Goal: Register for event/course

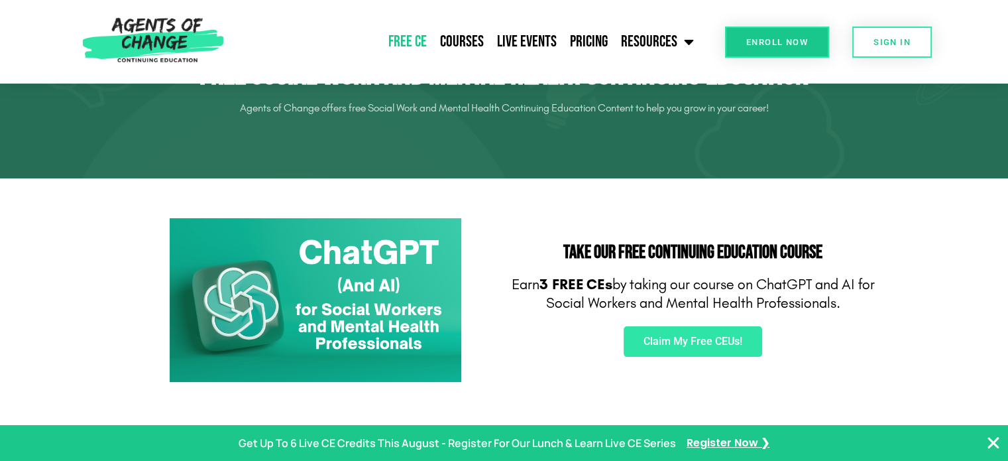
scroll to position [142, 0]
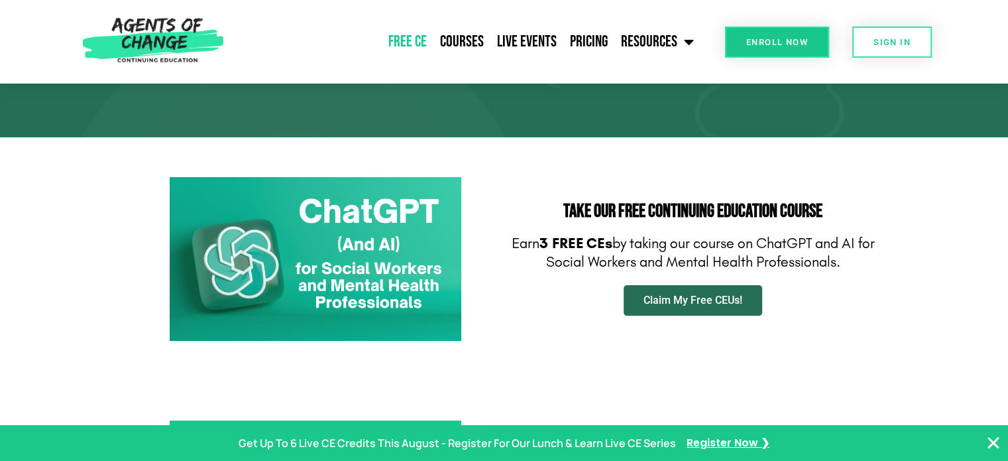
click at [654, 303] on span "Claim My Free CEUs!" at bounding box center [692, 300] width 99 height 11
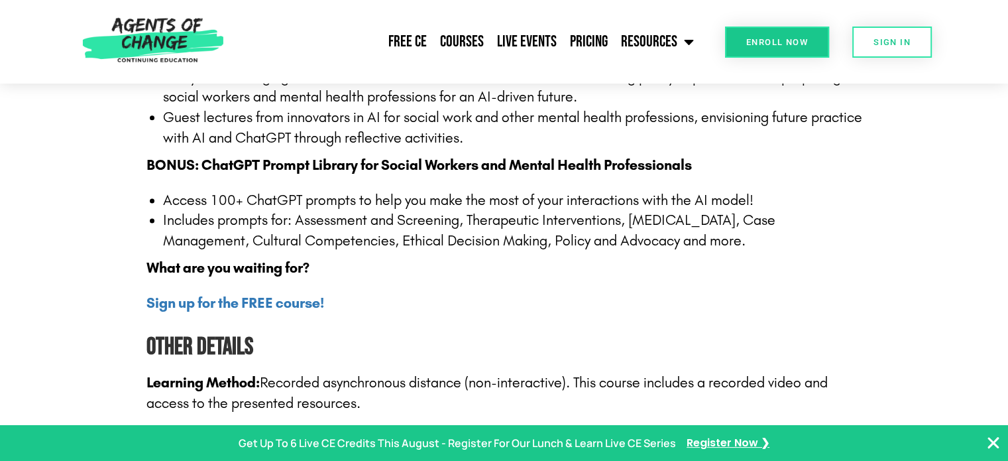
scroll to position [1744, 0]
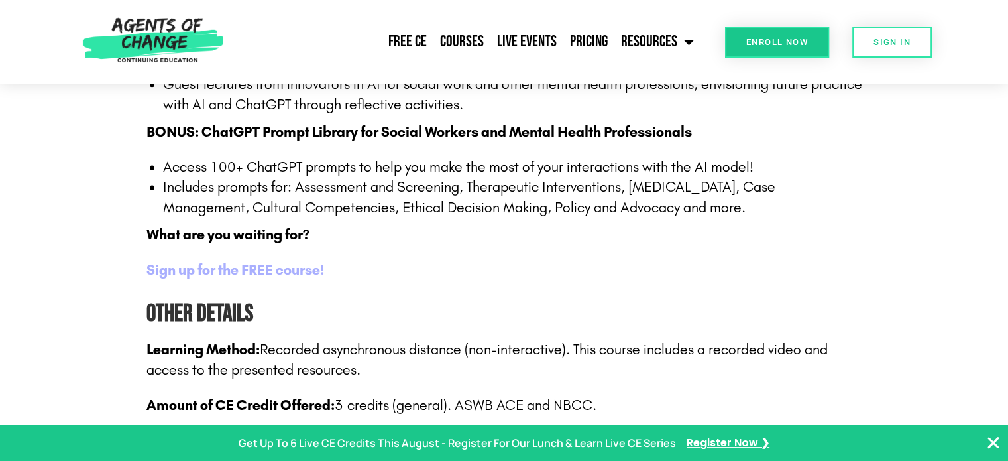
click at [304, 266] on b "Sign up for the FREE course!" at bounding box center [235, 269] width 178 height 17
